Goal: Transaction & Acquisition: Purchase product/service

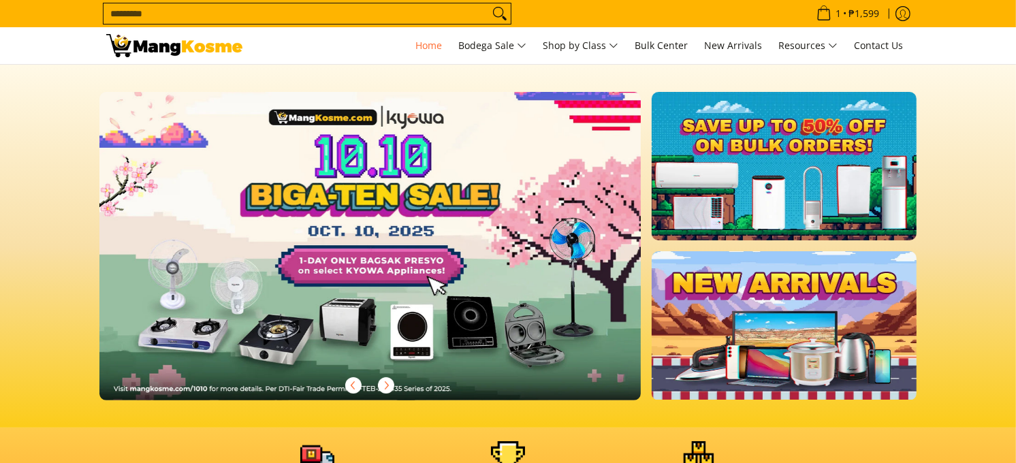
click at [138, 11] on input "Search..." at bounding box center [295, 13] width 385 height 20
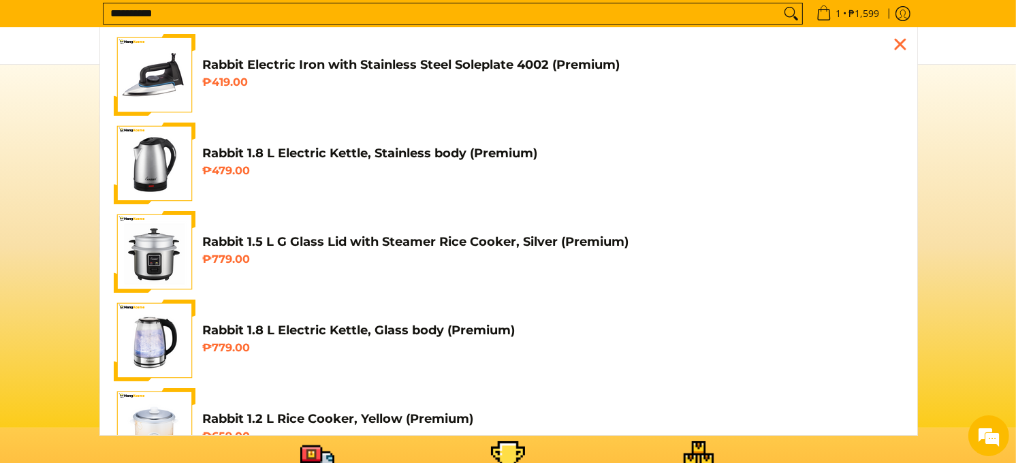
scroll to position [0, 541]
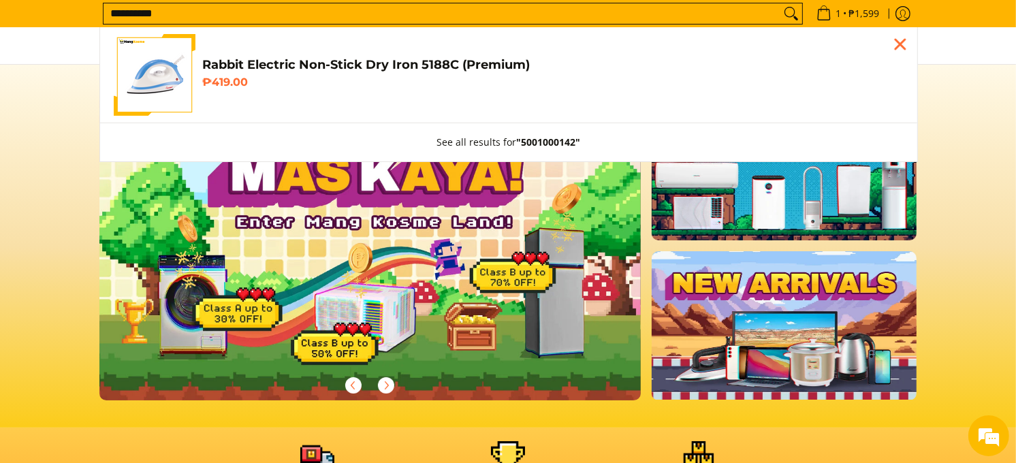
type input "**********"
click at [278, 65] on h4 "Rabbit Electric Non-Stick Dry Iron 5188C (Premium)" at bounding box center [552, 65] width 701 height 16
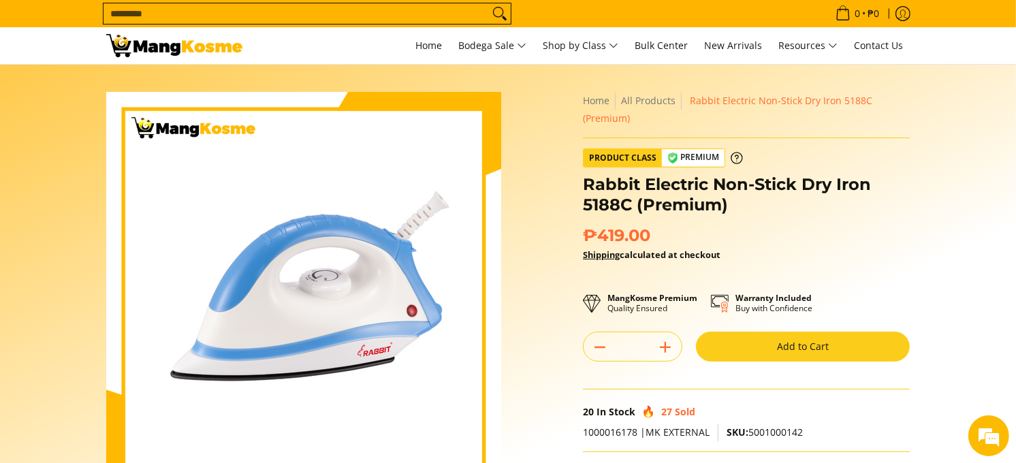
click at [776, 341] on button "Add to Cart" at bounding box center [803, 347] width 214 height 30
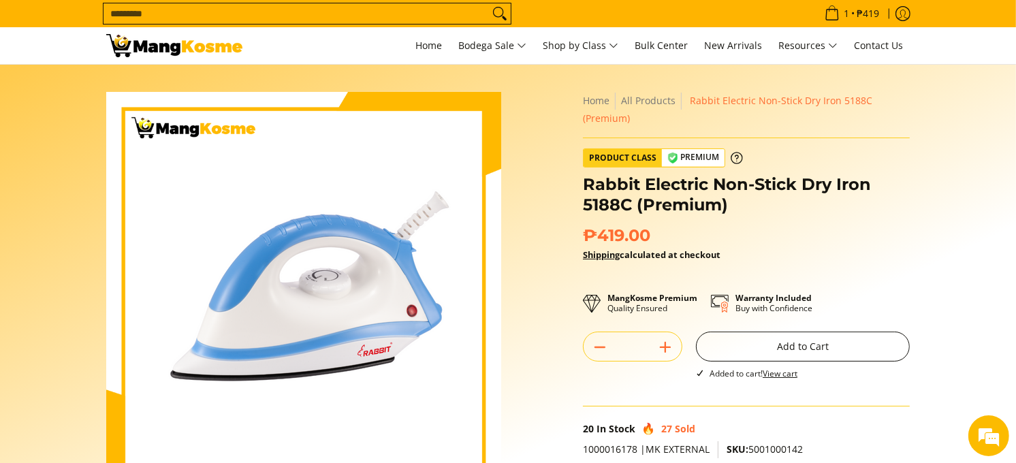
click at [793, 351] on button "Add to Cart" at bounding box center [803, 347] width 214 height 30
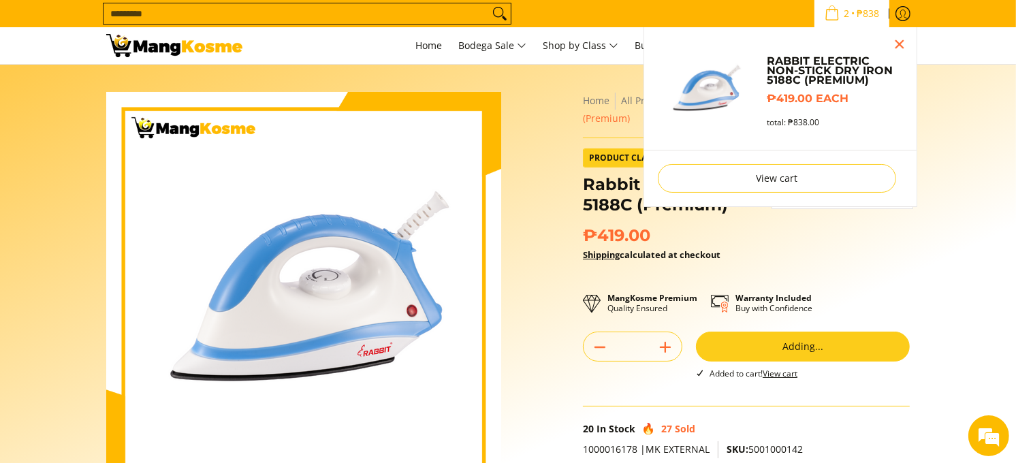
click at [831, 14] on icon "Cart" at bounding box center [831, 12] width 15 height 15
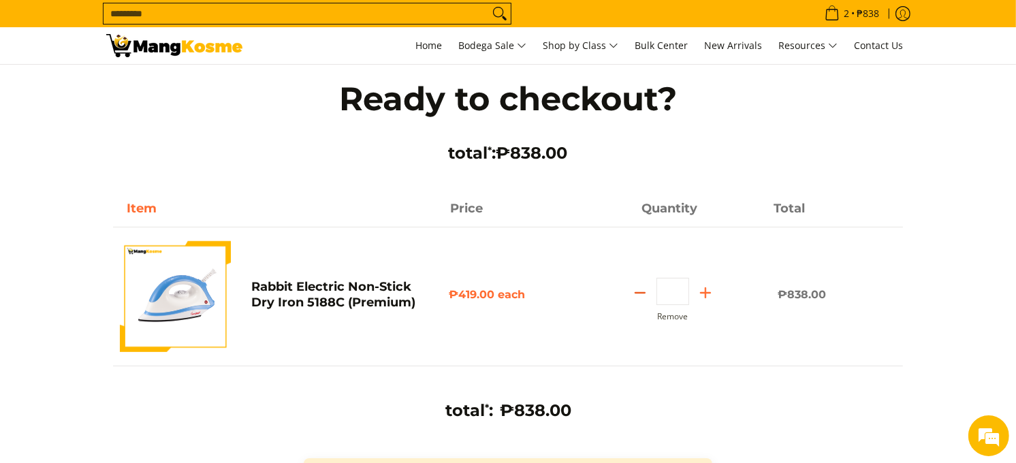
click at [640, 294] on icon "Subtract" at bounding box center [639, 292] width 19 height 19
type input "*"
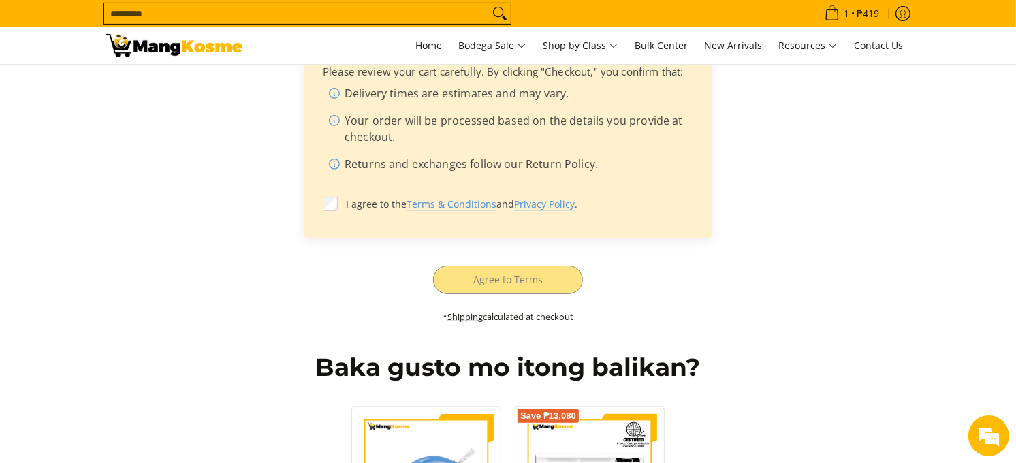
scroll to position [529, 0]
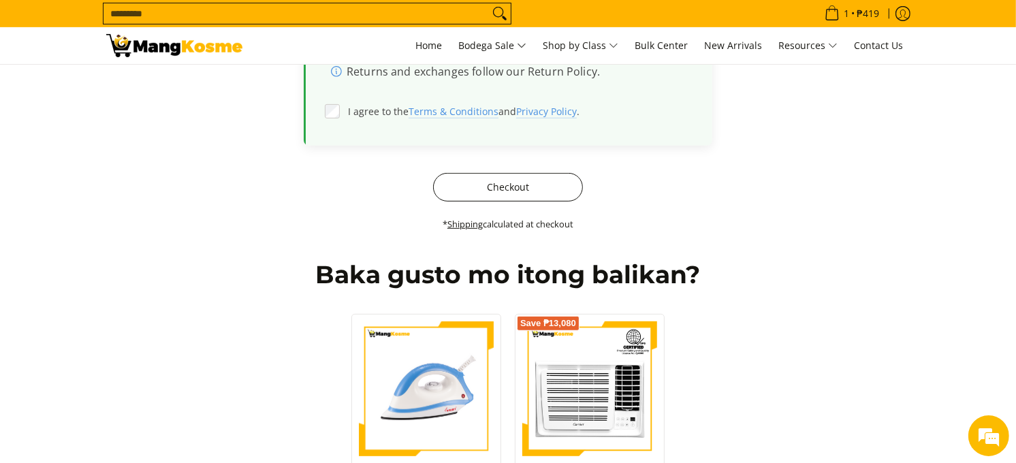
click at [530, 191] on button "Checkout" at bounding box center [508, 187] width 150 height 29
